Goal: Information Seeking & Learning: Check status

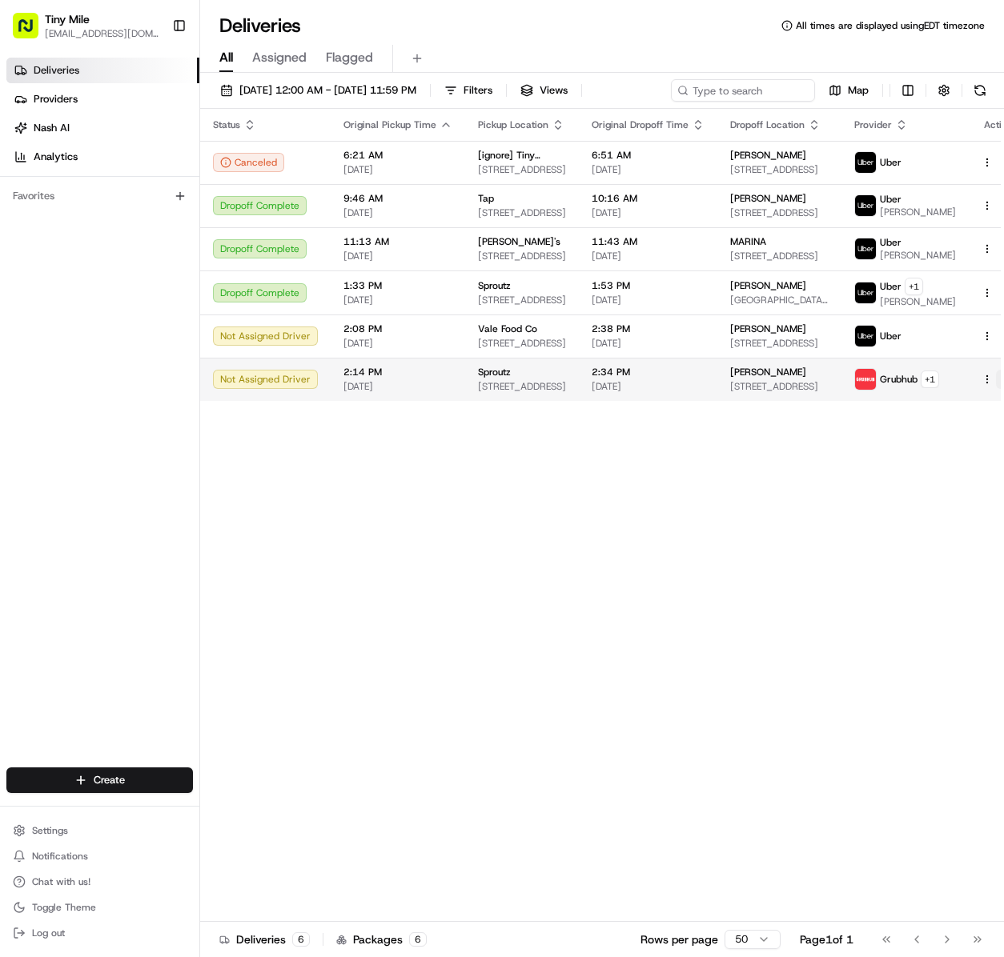
click at [996, 389] on button at bounding box center [1005, 379] width 19 height 19
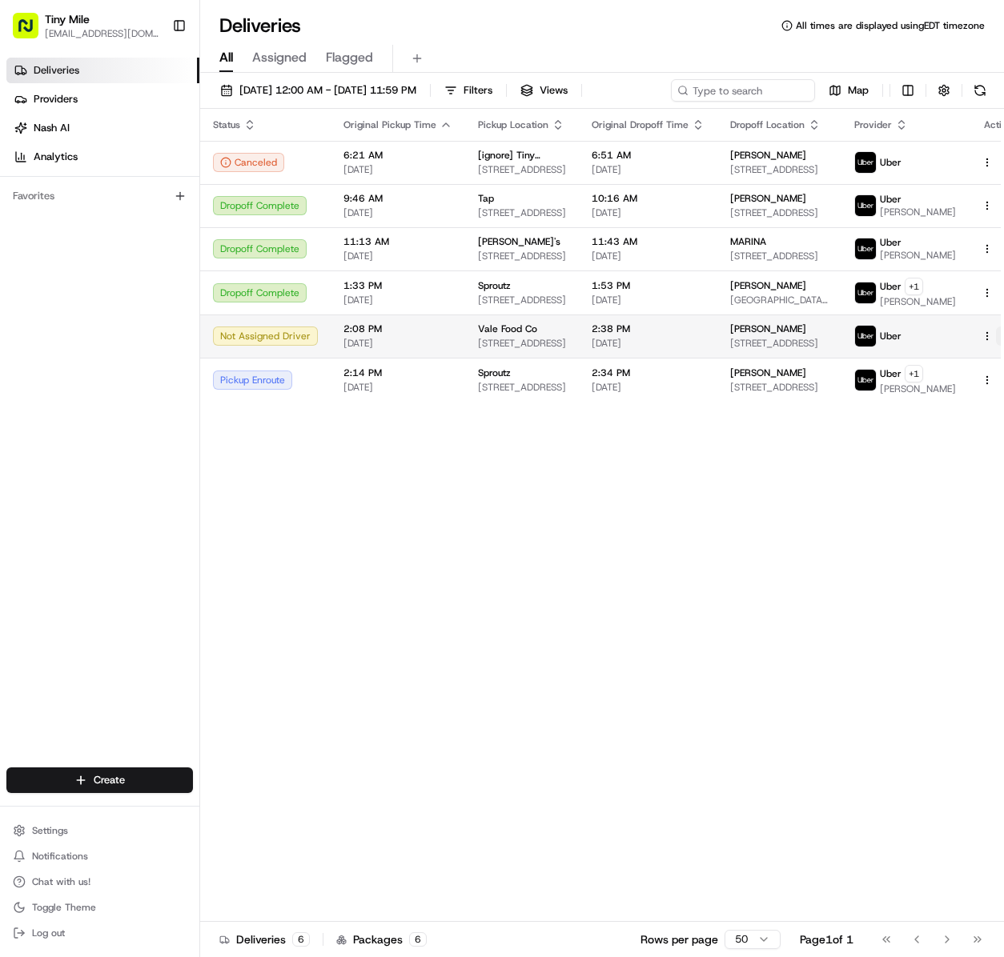
click at [996, 344] on button at bounding box center [1005, 336] width 19 height 19
click at [628, 642] on div "Status Original Pickup Time Pickup Location Original Dropoff Time Dropoff Locat…" at bounding box center [614, 515] width 828 height 813
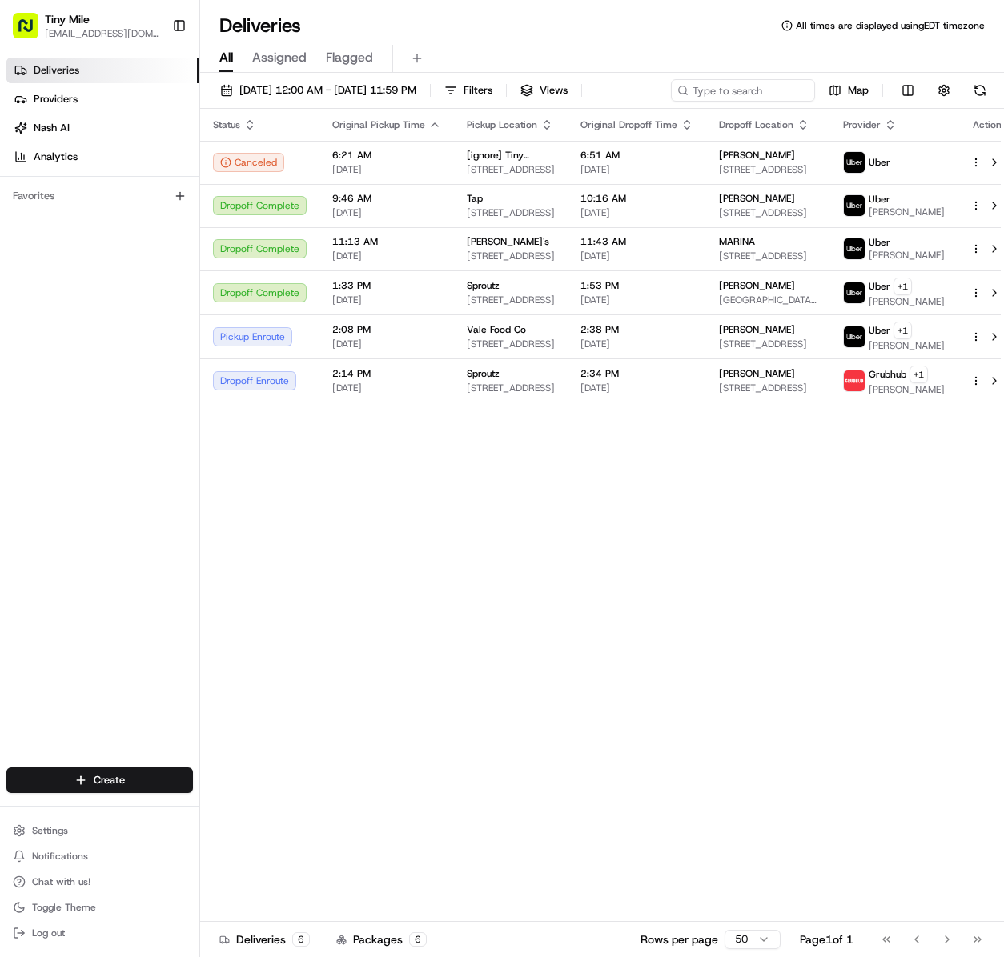
click at [605, 773] on div "Status Original Pickup Time Pickup Location Original Dropoff Time Dropoff Locat…" at bounding box center [608, 515] width 817 height 813
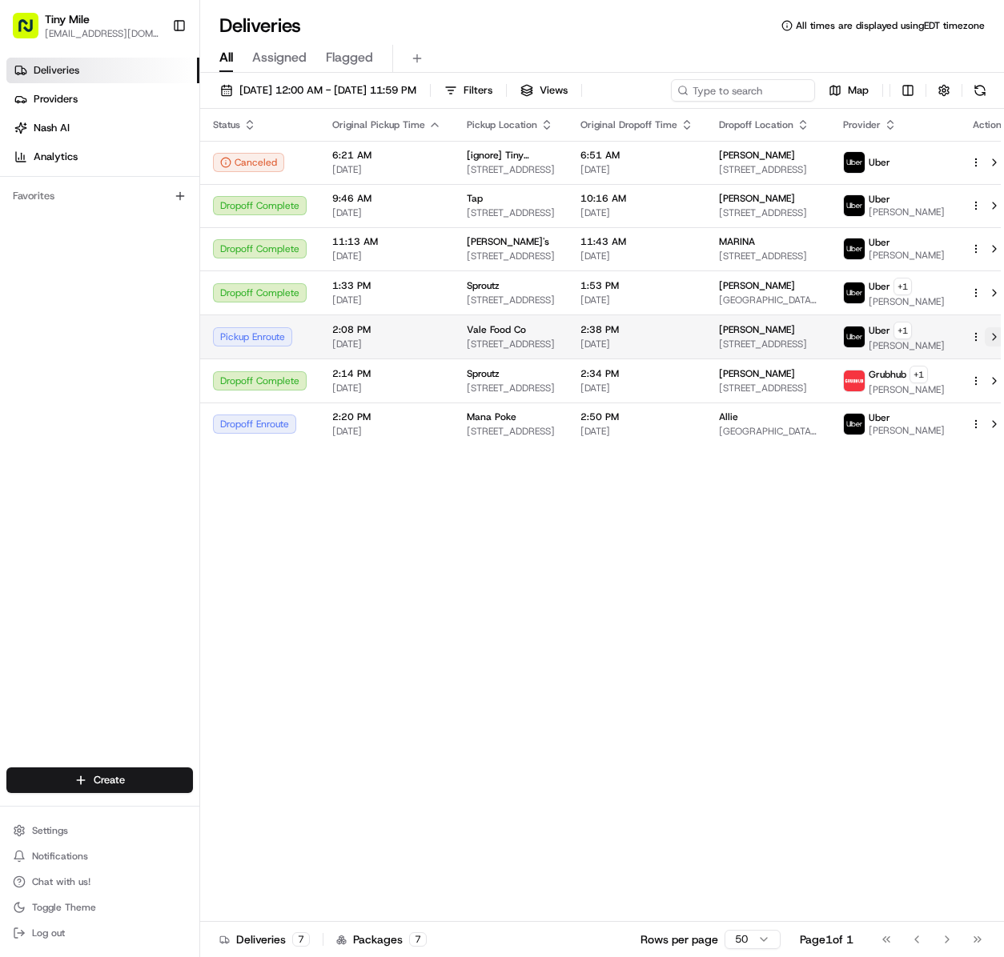
click at [985, 347] on button at bounding box center [994, 336] width 19 height 19
click at [437, 692] on div "Status Original Pickup Time Pickup Location Original Dropoff Time Dropoff Locat…" at bounding box center [608, 515] width 817 height 813
click at [661, 781] on div "Status Original Pickup Time Pickup Location Original Dropoff Time Dropoff Locat…" at bounding box center [608, 515] width 817 height 813
click at [985, 347] on button at bounding box center [994, 336] width 19 height 19
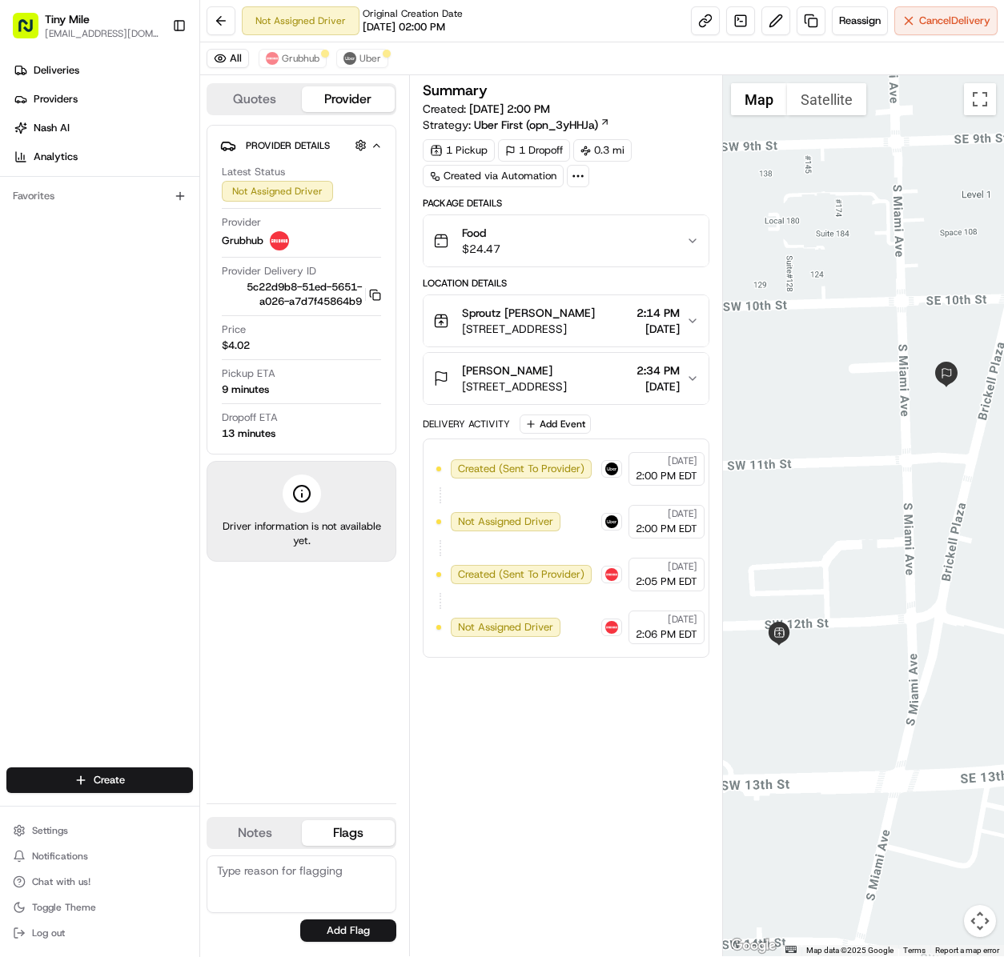
click at [532, 311] on button "Sproutz Anthony Villani 40 SW 12th St, Miami, FL 33130, USA 2:14 PM 08/21/2025" at bounding box center [565, 320] width 285 height 51
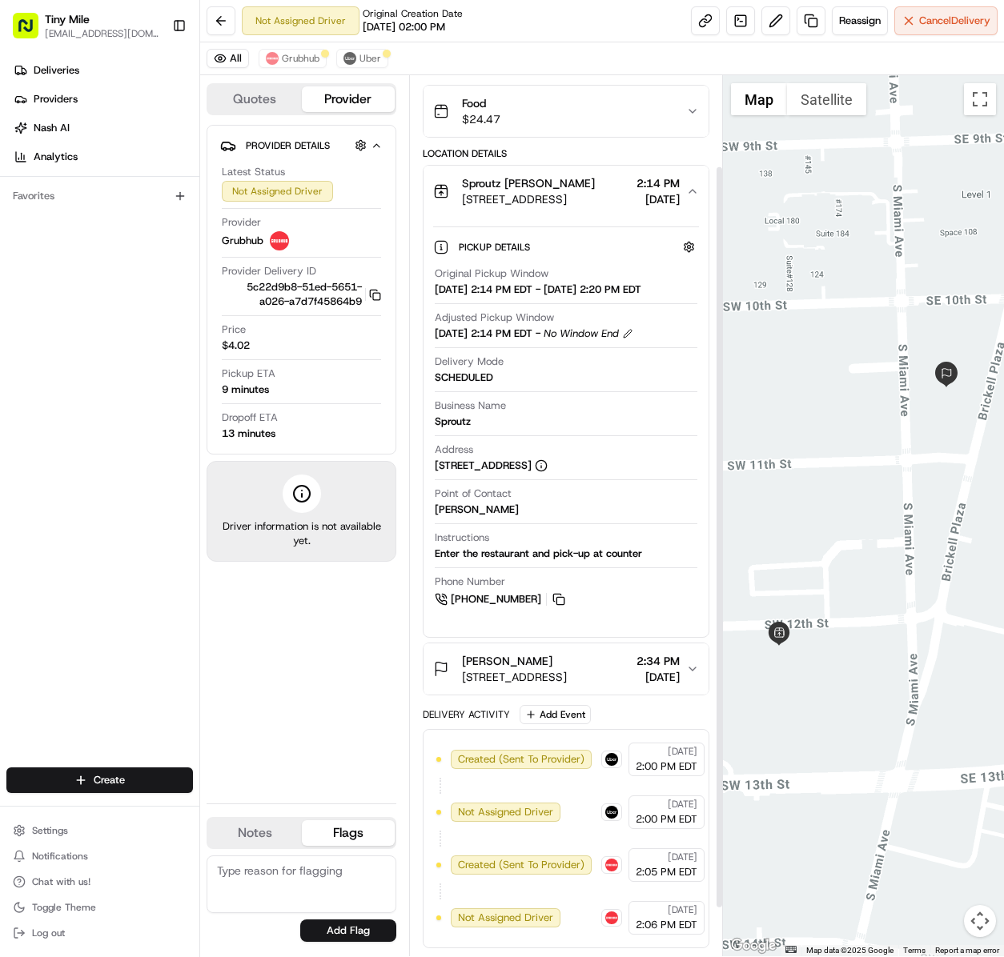
scroll to position [163, 0]
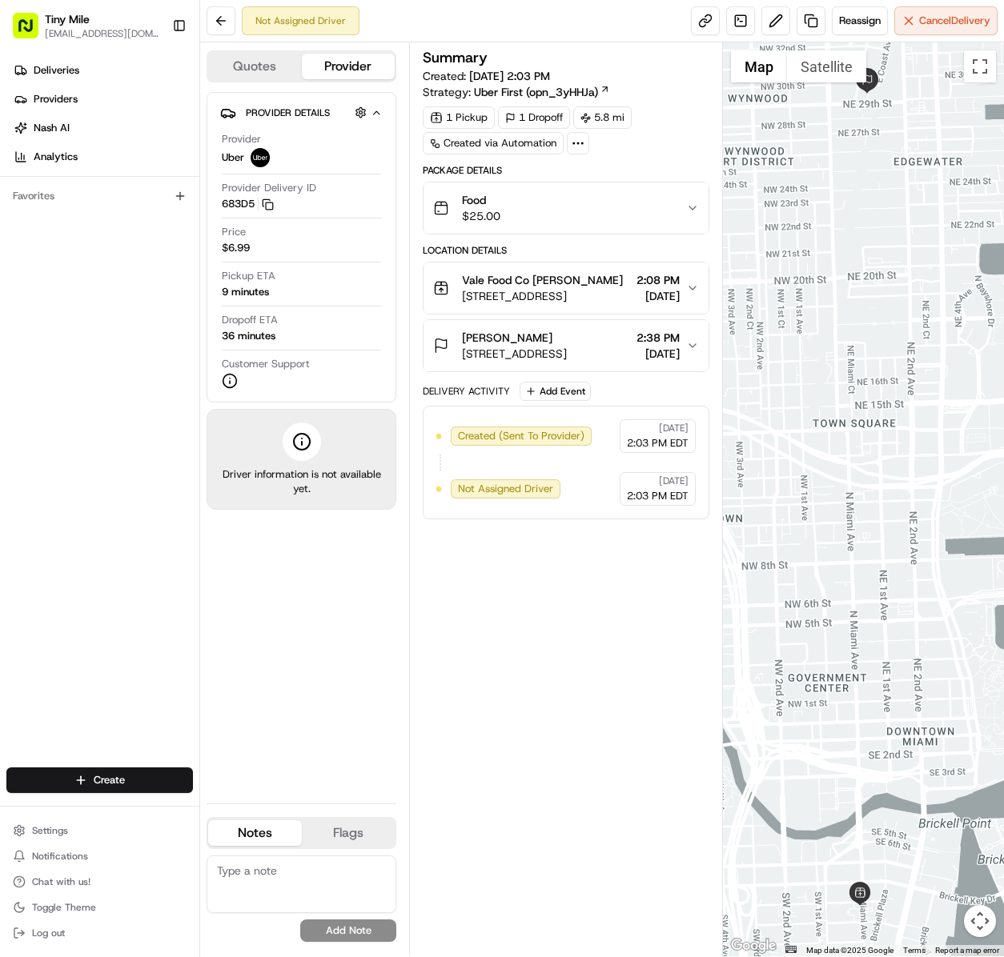
click at [525, 346] on span "[PERSON_NAME]" at bounding box center [507, 338] width 90 height 16
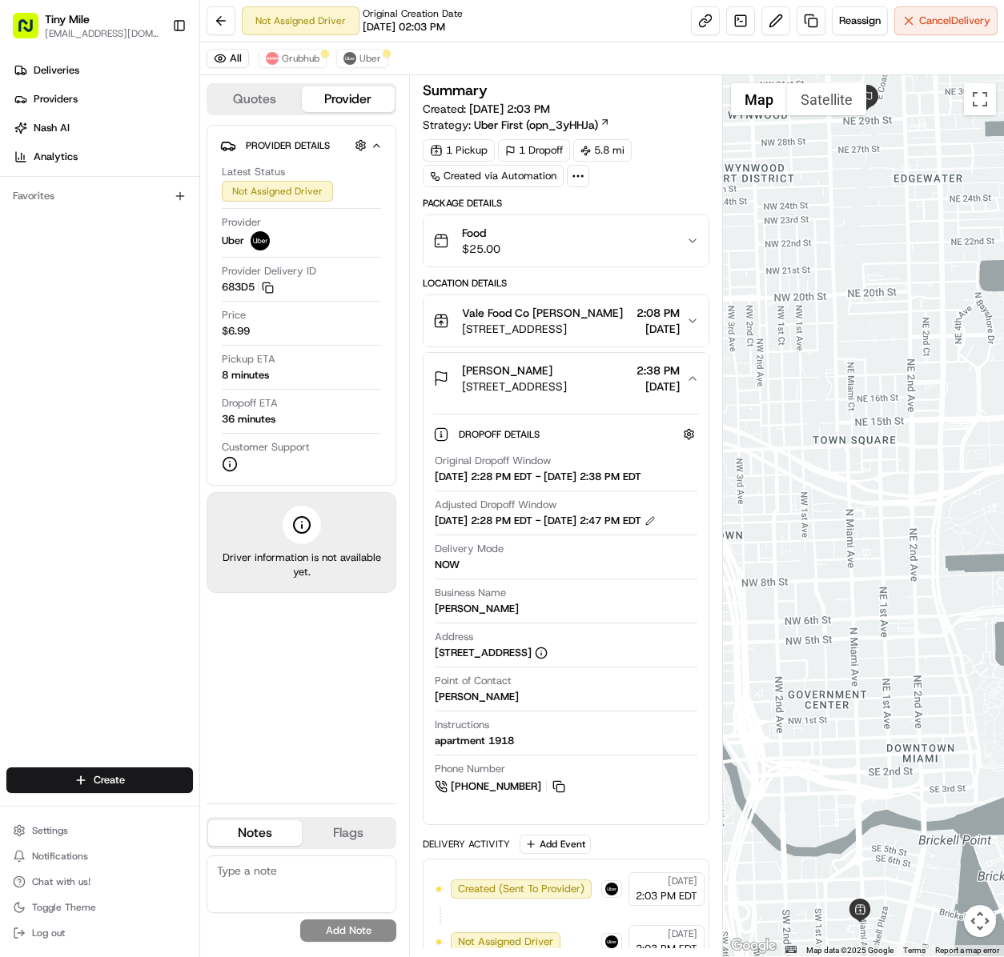
drag, startPoint x: 572, startPoint y: 607, endPoint x: 586, endPoint y: 501, distance: 106.6
click at [586, 501] on div "Original Dropoff Window 08/21/2025 2:28 PM EDT - 08/21/2025 2:38 PM EDT Adjuste…" at bounding box center [566, 624] width 266 height 355
click at [362, 680] on div "Provider Details Hidden ( 2 ) Latest Status Not Assigned Driver Provider Uber P…" at bounding box center [302, 458] width 190 height 666
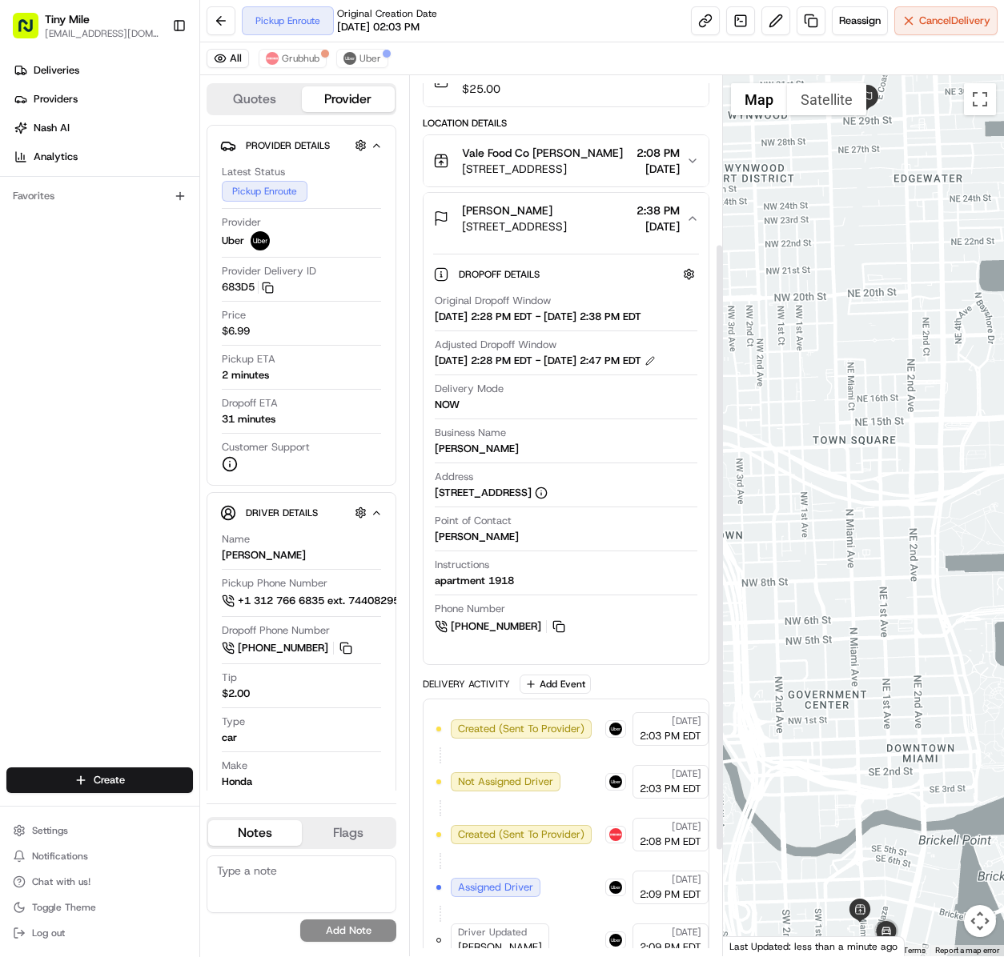
scroll to position [320, 0]
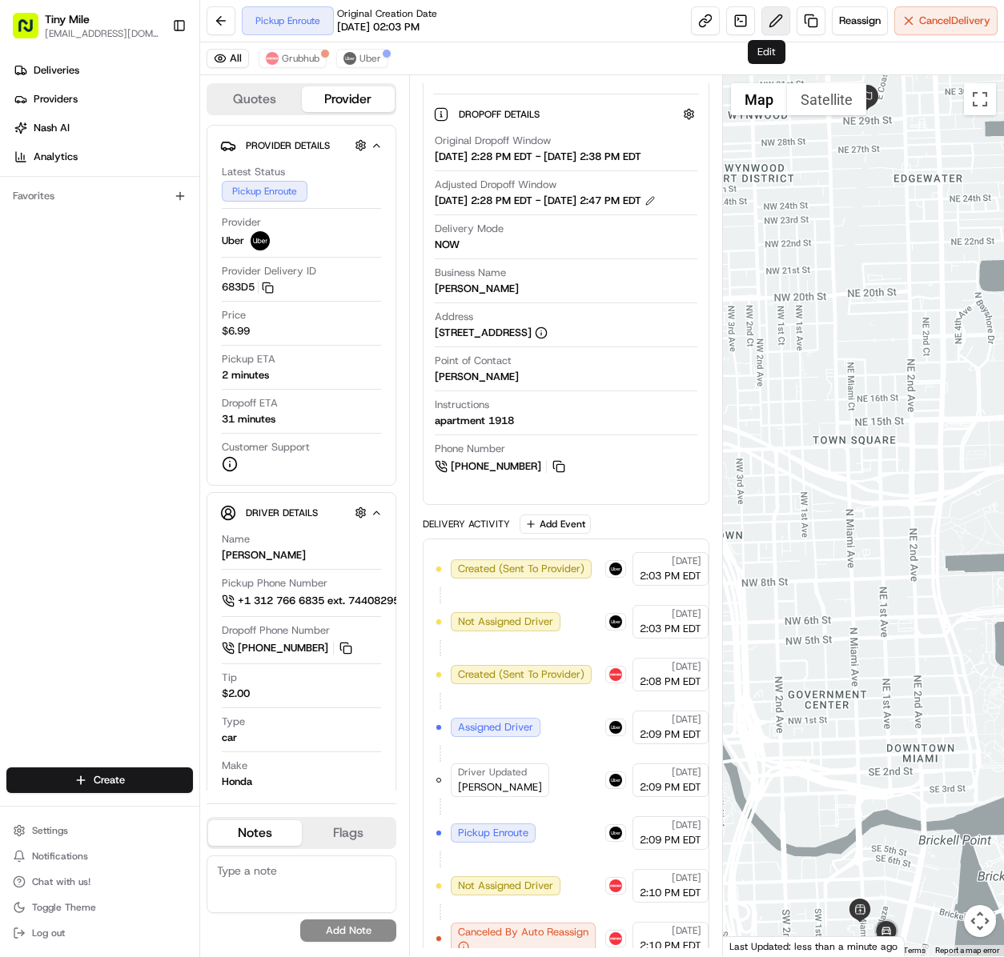
click at [764, 27] on button at bounding box center [775, 20] width 29 height 29
click at [762, 21] on button at bounding box center [775, 20] width 29 height 29
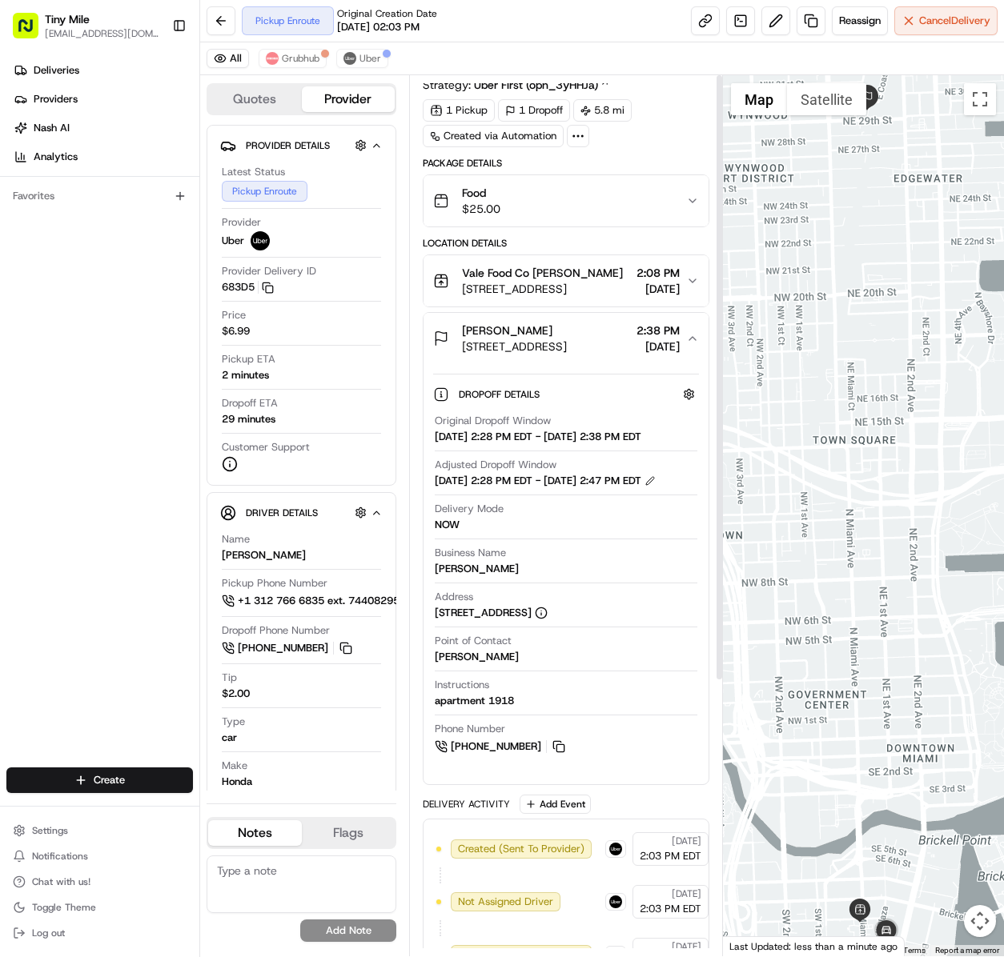
scroll to position [0, 0]
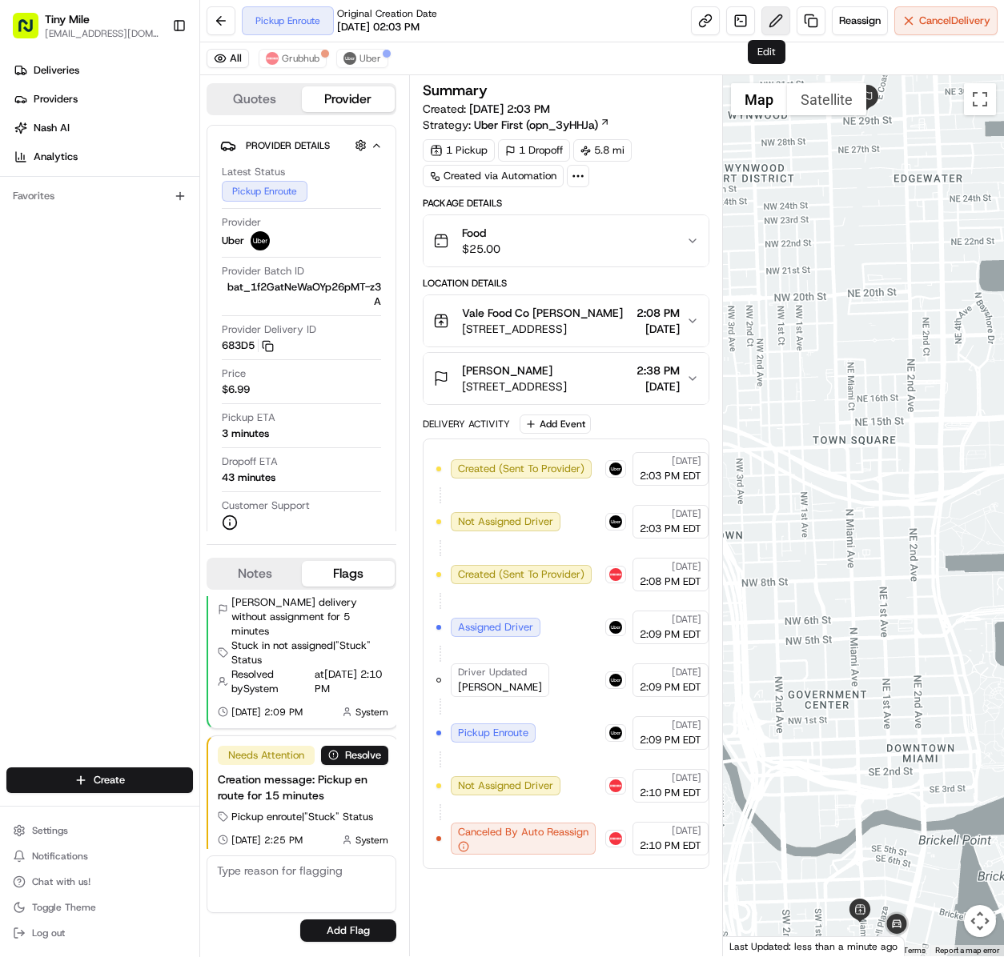
click at [764, 21] on button at bounding box center [775, 20] width 29 height 29
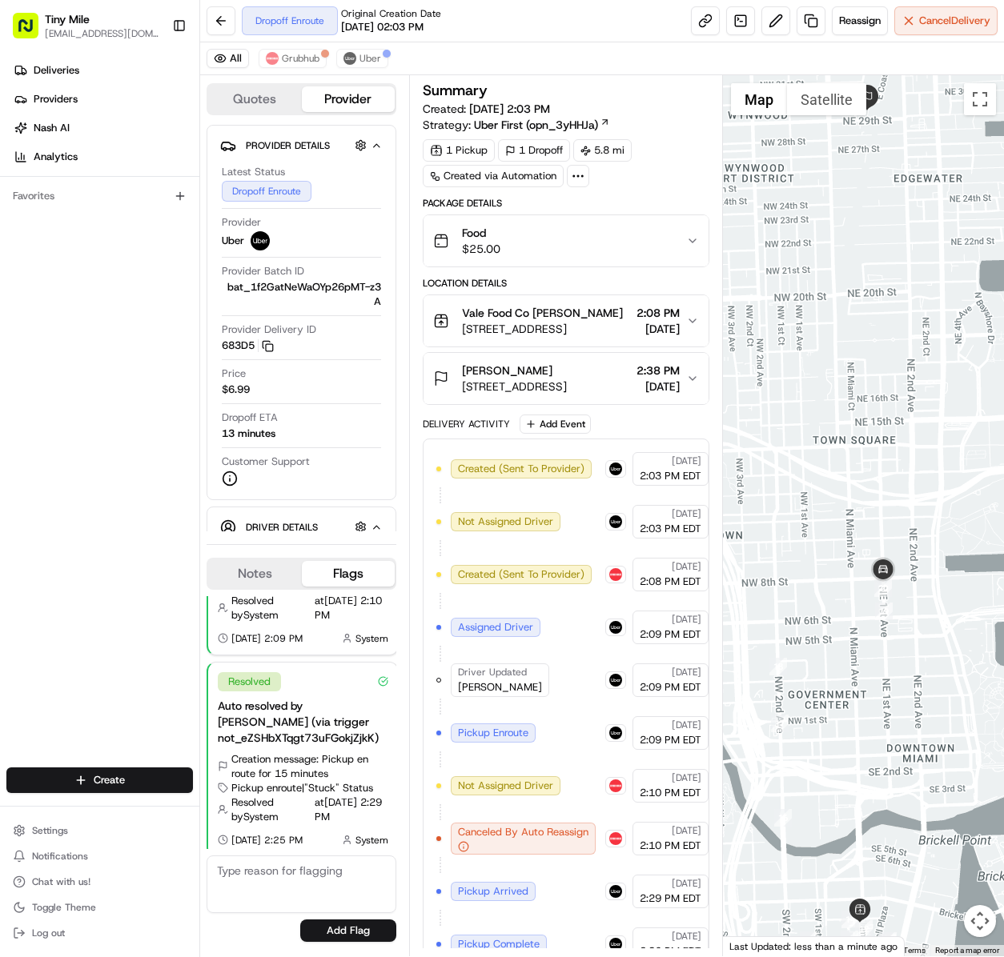
click at [102, 419] on div "Deliveries Providers [PERSON_NAME] Analytics Favorites" at bounding box center [99, 414] width 199 height 726
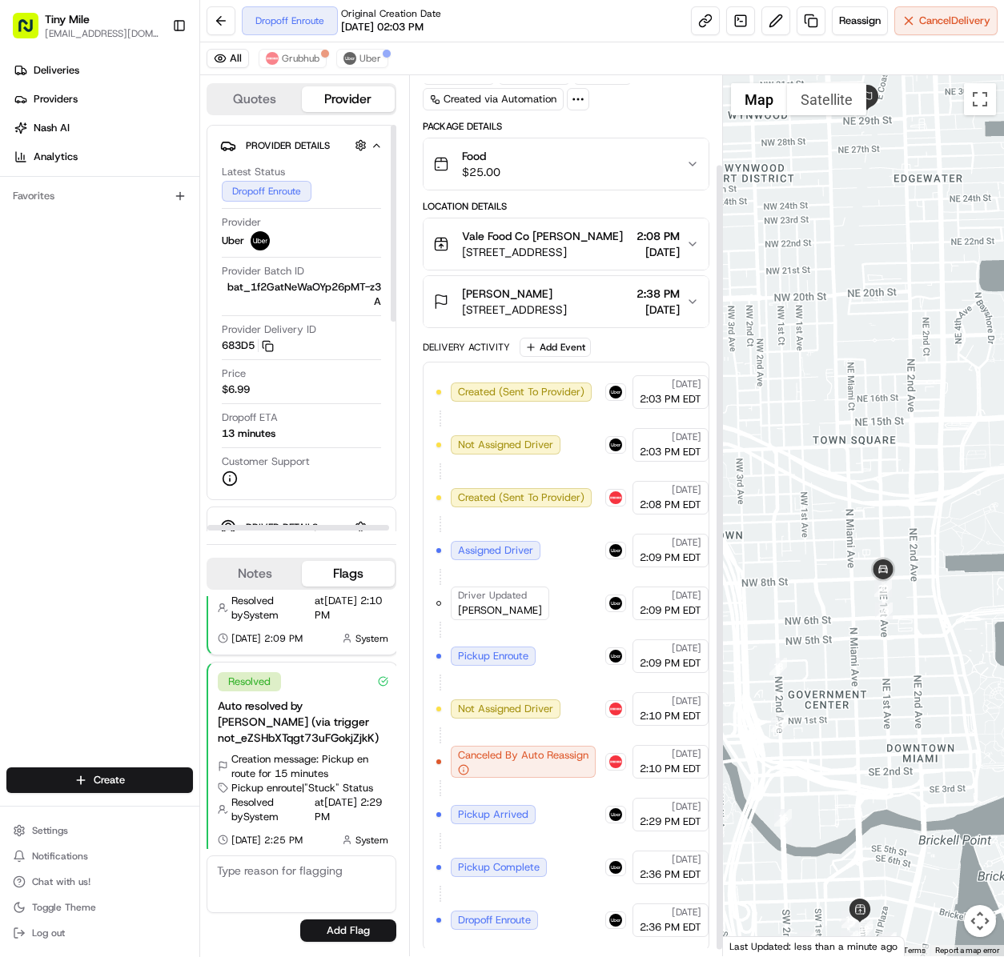
scroll to position [106, 0]
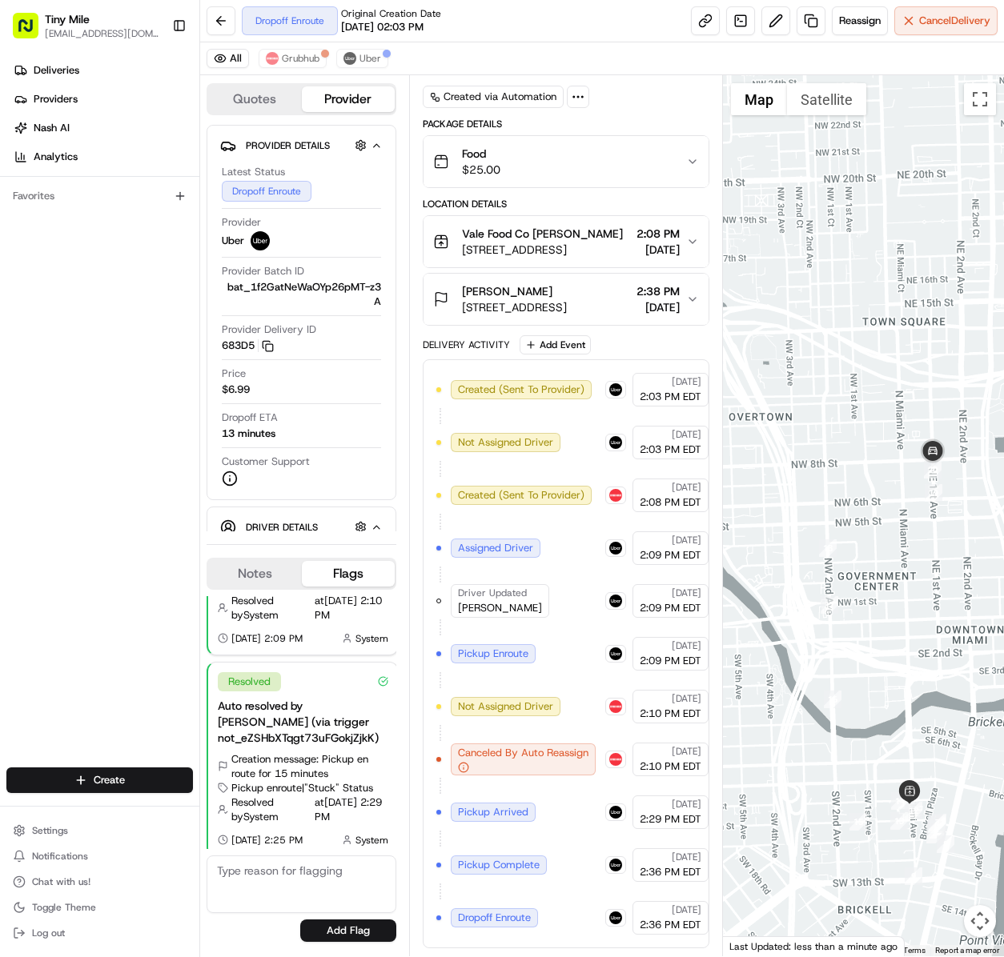
drag, startPoint x: 836, startPoint y: 440, endPoint x: 874, endPoint y: 325, distance: 121.5
click at [874, 325] on div at bounding box center [863, 515] width 281 height 881
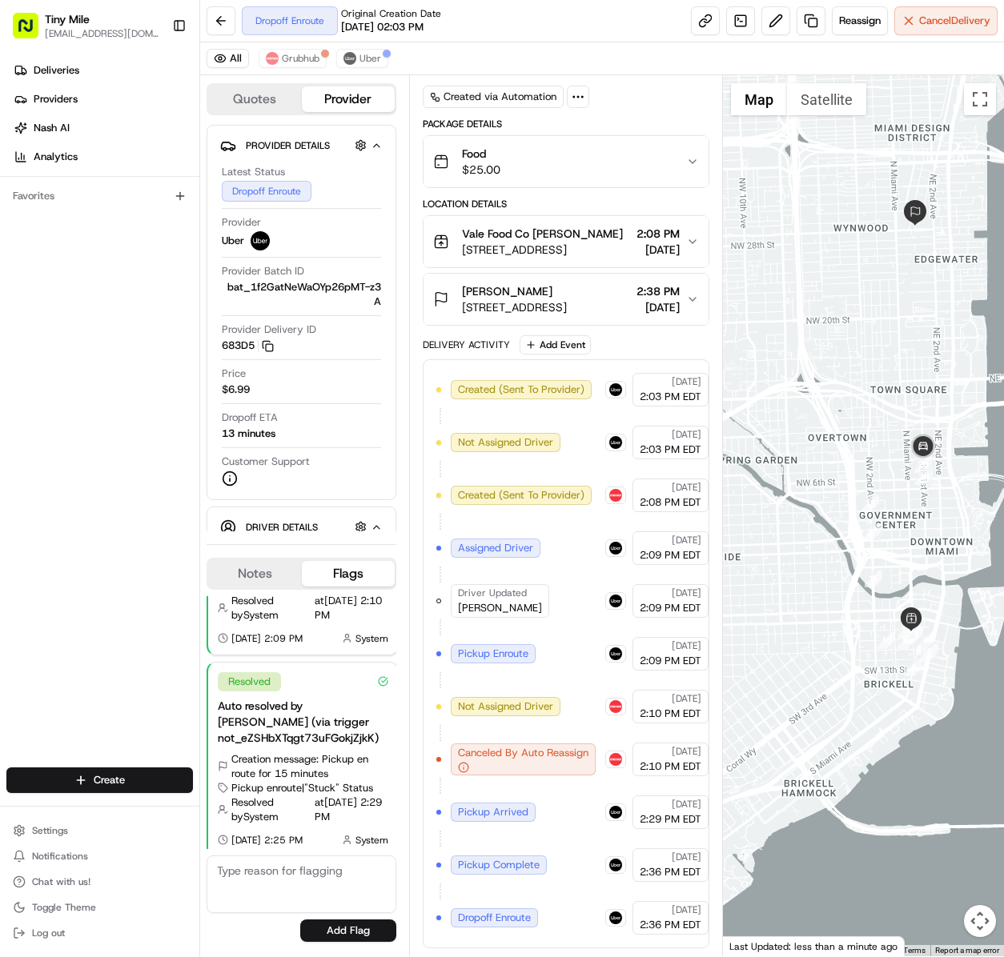
drag, startPoint x: 874, startPoint y: 501, endPoint x: 892, endPoint y: 487, distance: 22.8
click at [892, 487] on div at bounding box center [863, 515] width 281 height 881
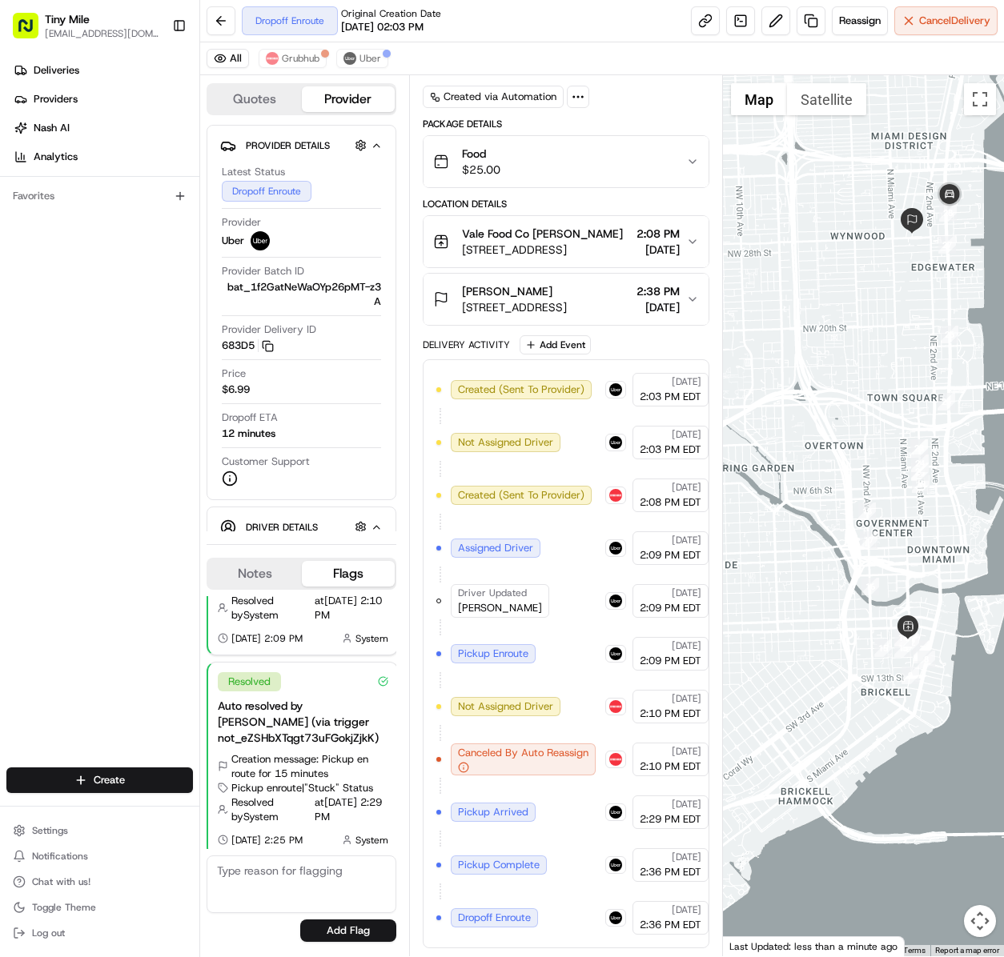
drag, startPoint x: 866, startPoint y: 544, endPoint x: 879, endPoint y: 592, distance: 49.7
click at [879, 592] on div at bounding box center [863, 515] width 281 height 881
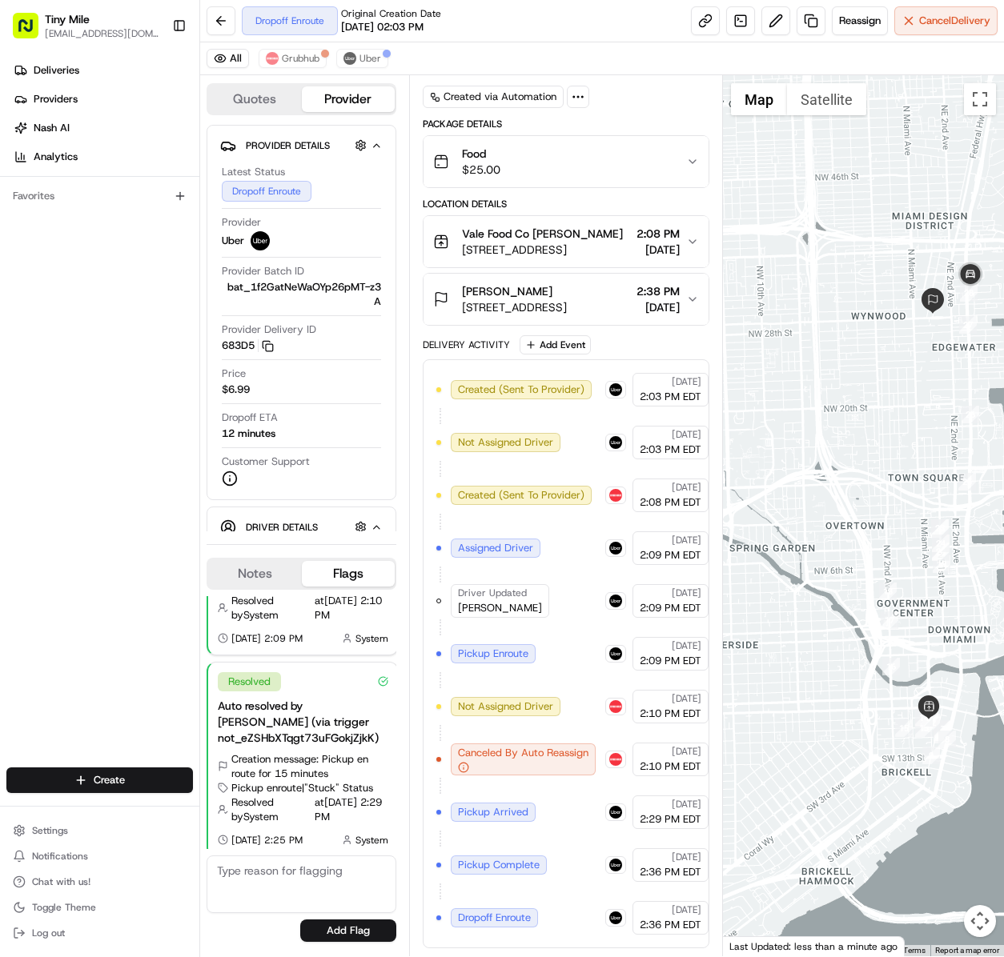
drag, startPoint x: 938, startPoint y: 407, endPoint x: 941, endPoint y: 443, distance: 37.0
click at [941, 443] on div at bounding box center [863, 515] width 281 height 881
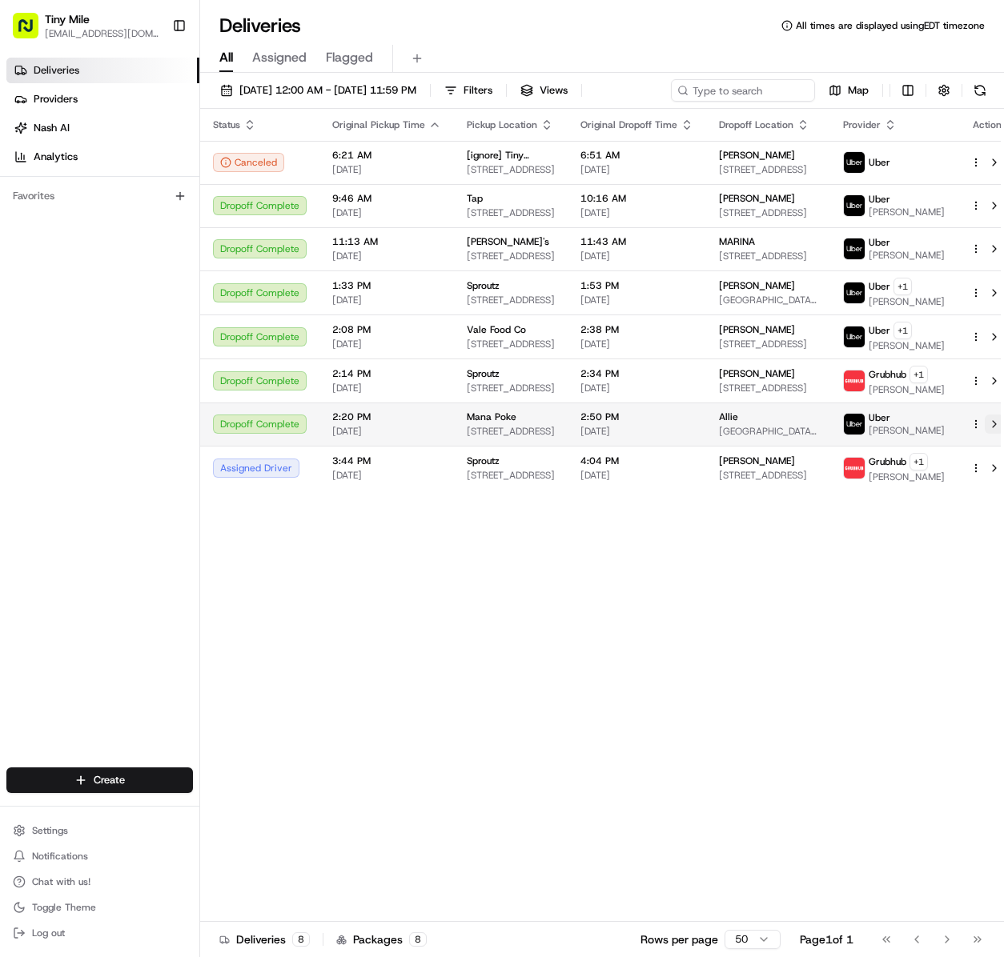
click at [985, 434] on button at bounding box center [994, 424] width 19 height 19
click at [655, 751] on div "Status Original Pickup Time Pickup Location Original Dropoff Time Dropoff Locat…" at bounding box center [608, 515] width 817 height 813
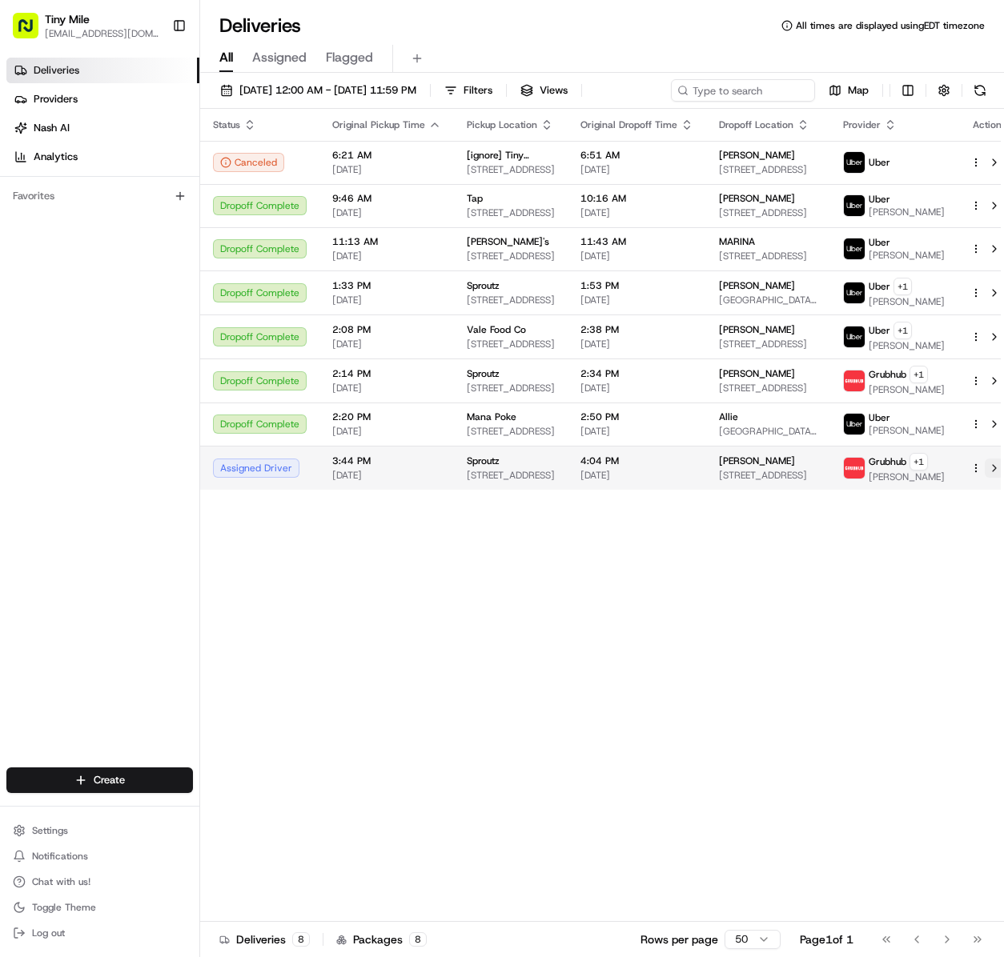
click at [985, 478] on button at bounding box center [994, 468] width 19 height 19
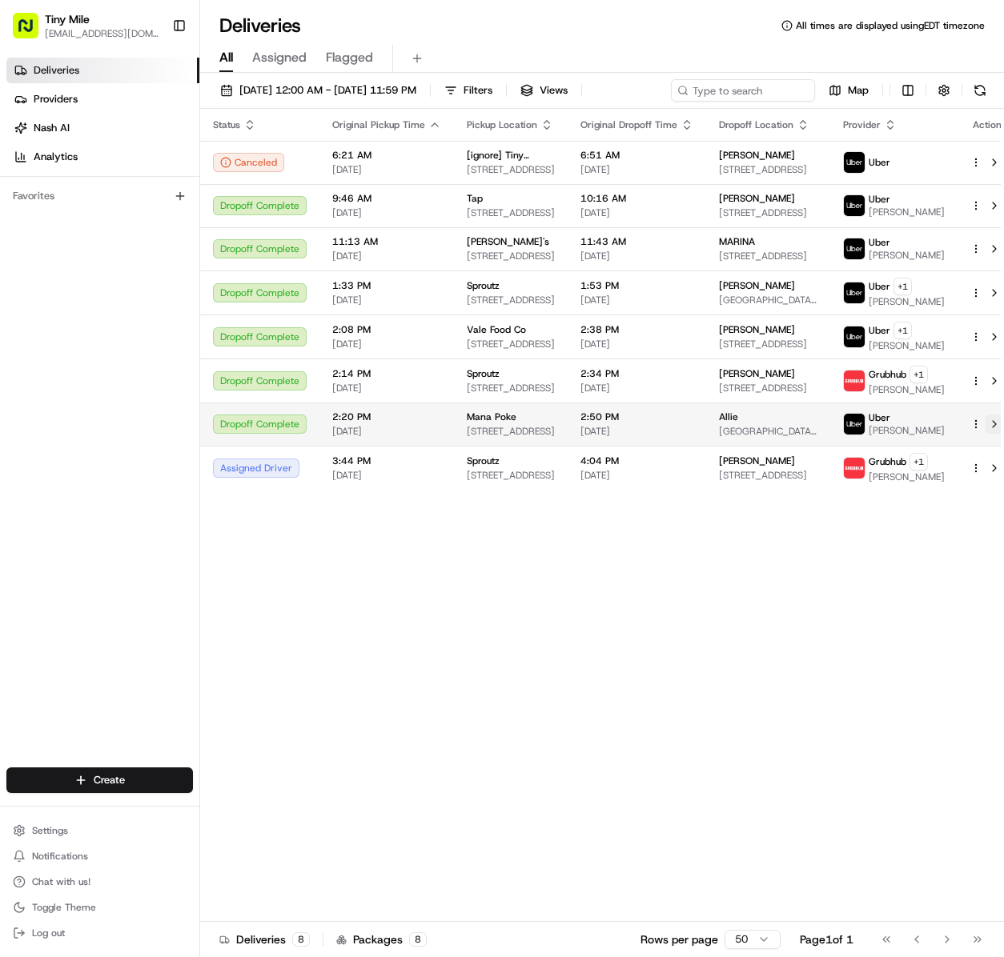
click at [985, 434] on button at bounding box center [994, 424] width 19 height 19
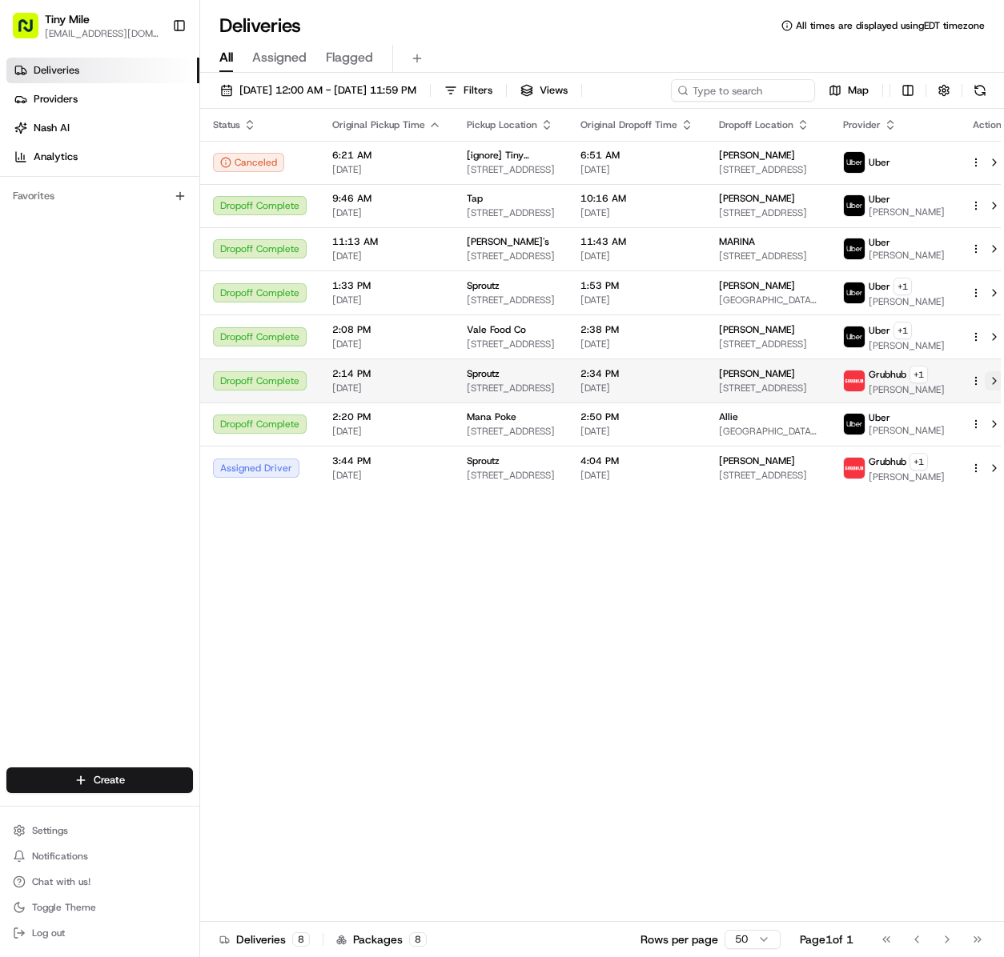
click at [985, 391] on button at bounding box center [994, 380] width 19 height 19
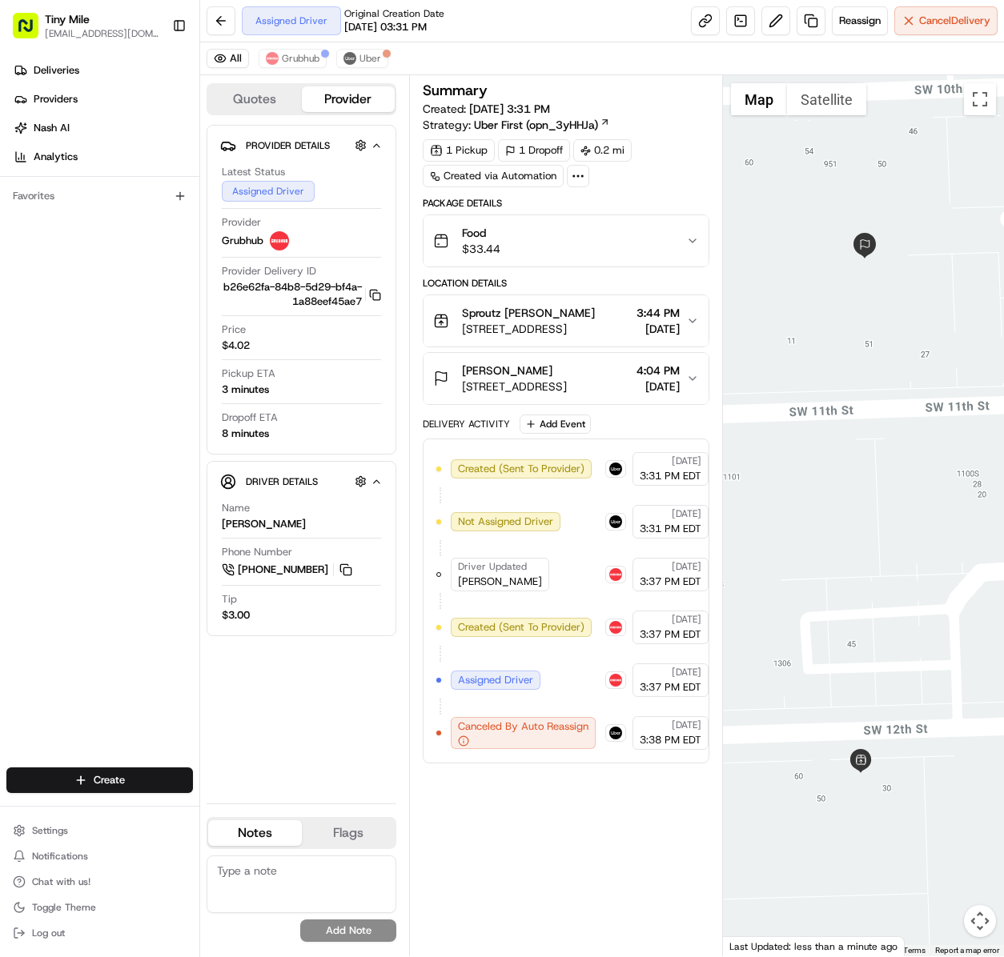
click at [837, 490] on div at bounding box center [863, 515] width 281 height 881
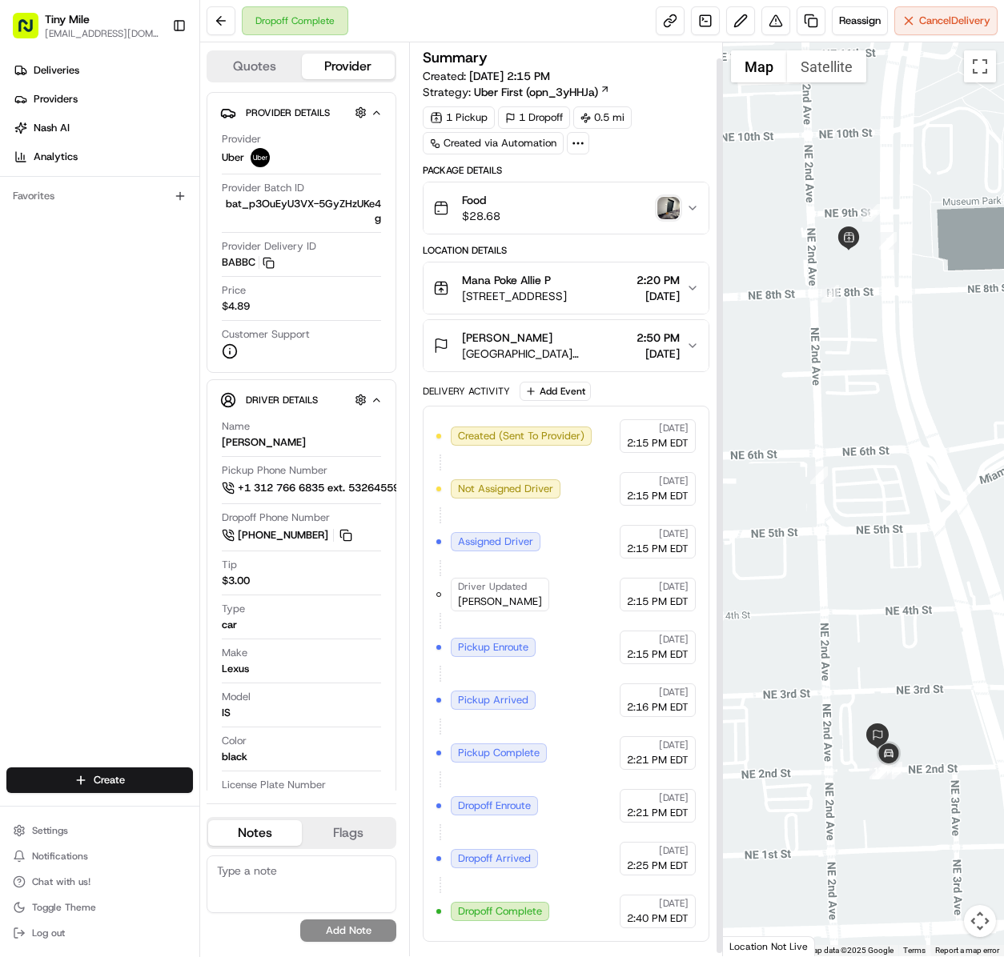
scroll to position [19, 0]
click at [661, 199] on img "button" at bounding box center [668, 208] width 22 height 22
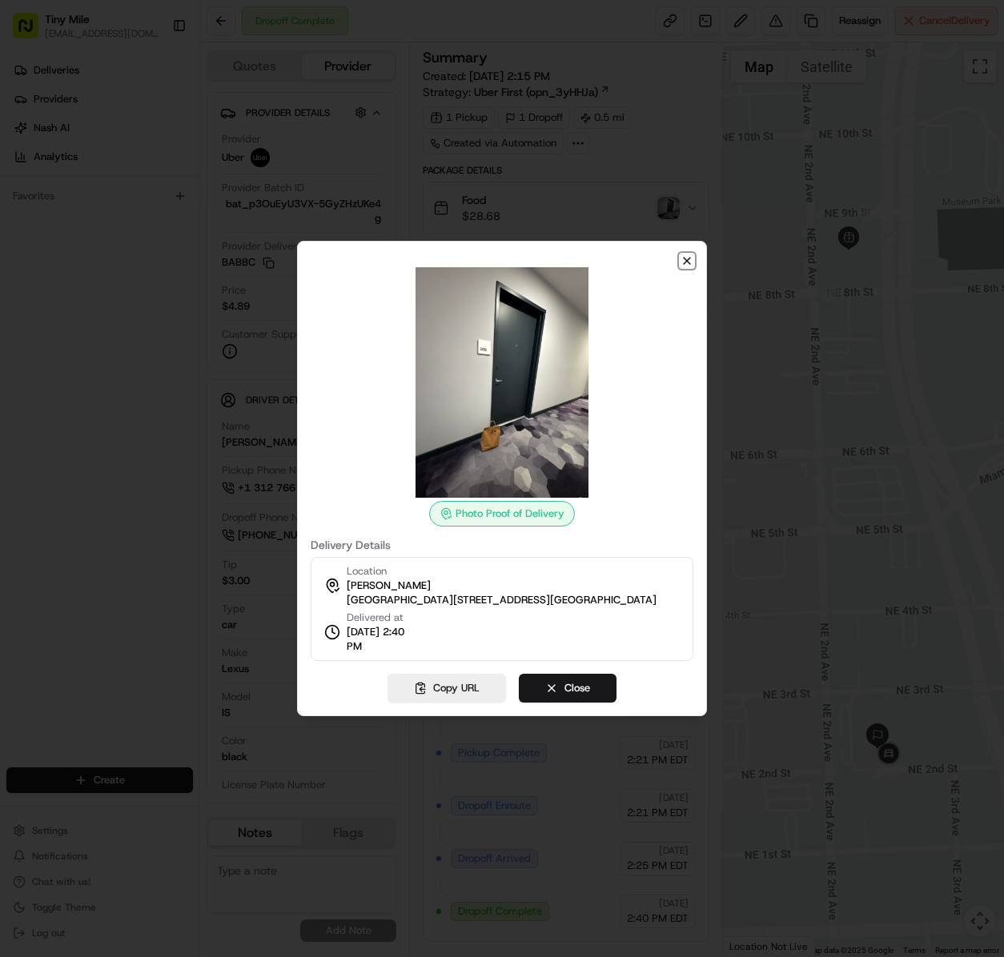
click at [684, 258] on icon "button" at bounding box center [686, 261] width 13 height 13
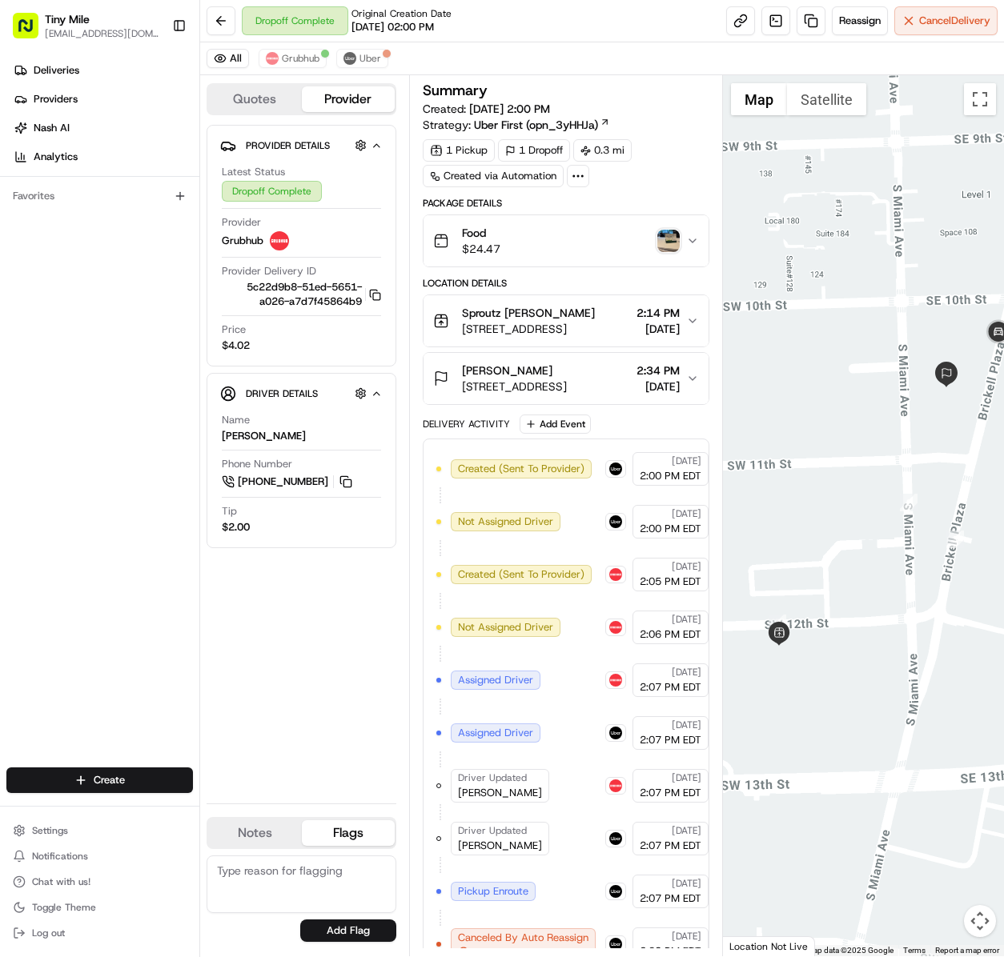
click at [663, 247] on img "button" at bounding box center [668, 241] width 22 height 22
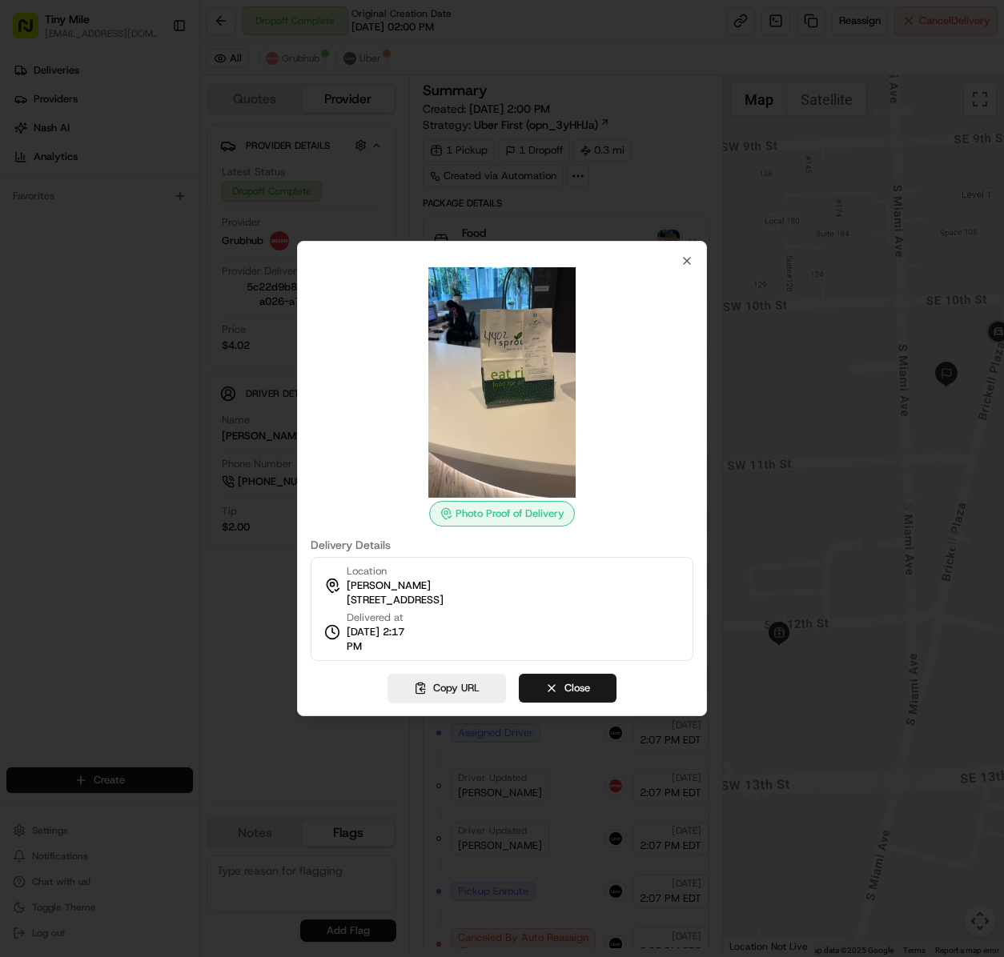
click at [501, 400] on img at bounding box center [502, 382] width 231 height 231
click at [533, 370] on img at bounding box center [502, 382] width 231 height 231
click at [688, 256] on icon "button" at bounding box center [686, 261] width 13 height 13
